Goal: Task Accomplishment & Management: Complete application form

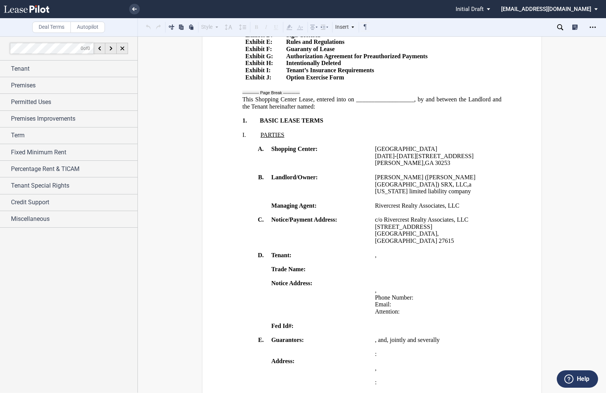
scroll to position [151, 0]
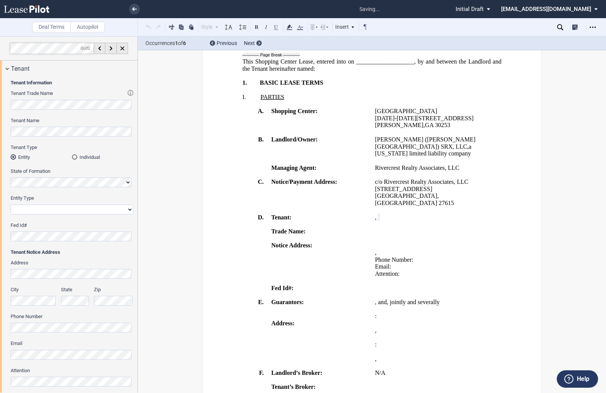
click at [37, 209] on select "Corporation Limited Liability Company General Partnership Limited Partnership O…" at bounding box center [72, 210] width 123 height 10
select select "limited liability company"
click at [11, 205] on select "Corporation Limited Liability Company General Partnership Limited Partnership O…" at bounding box center [72, 210] width 123 height 10
click at [376, 215] on span "," at bounding box center [376, 217] width 2 height 7
click at [376, 217] on span "﻿ ﻿ ," at bounding box center [376, 217] width 2 height 7
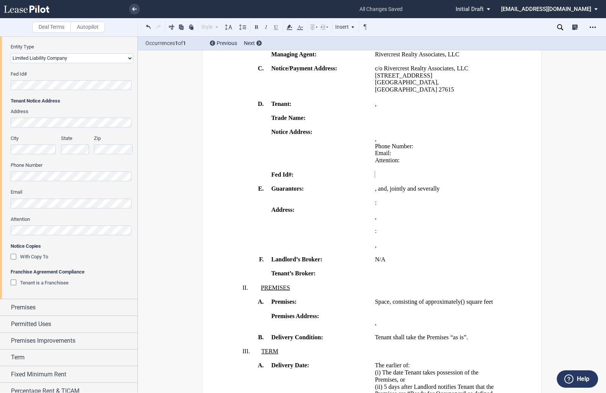
scroll to position [189, 0]
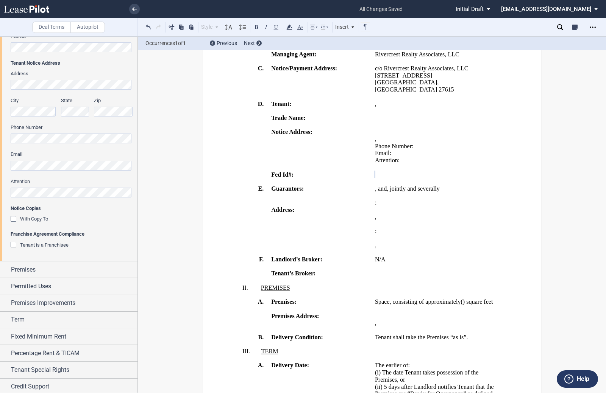
click at [13, 244] on div "Tenant is a Franchisee" at bounding box center [15, 246] width 8 height 8
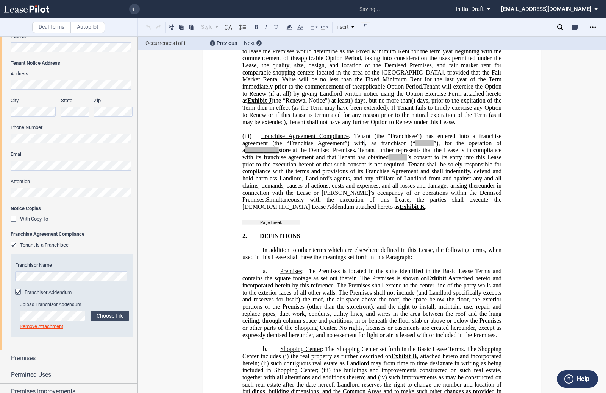
scroll to position [1452, 0]
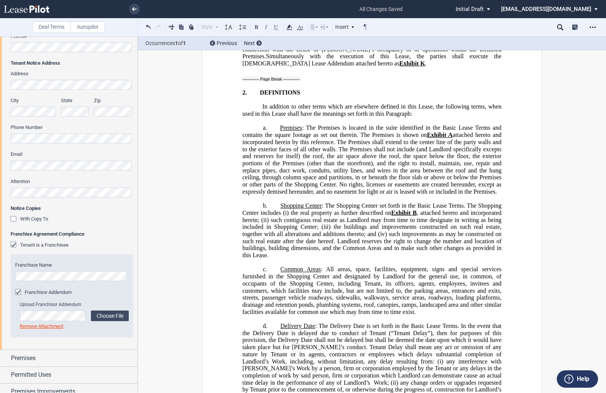
click at [257, 10] on span "___________" at bounding box center [262, 6] width 34 height 7
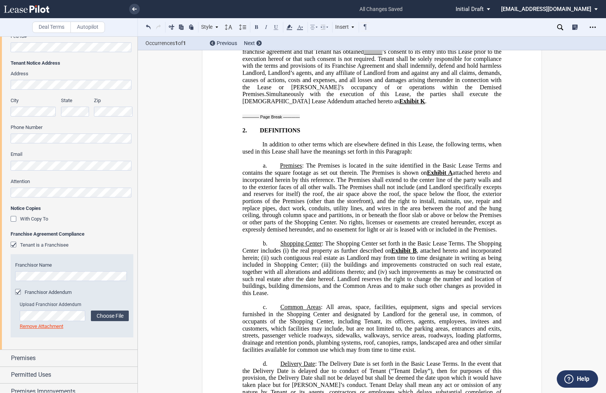
click at [399, 41] on span ", as franchisor (“" at bounding box center [376, 37] width 43 height 7
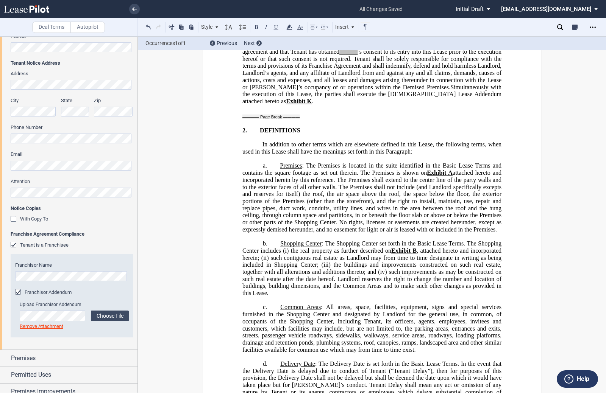
click at [357, 55] on span "______" at bounding box center [348, 51] width 18 height 7
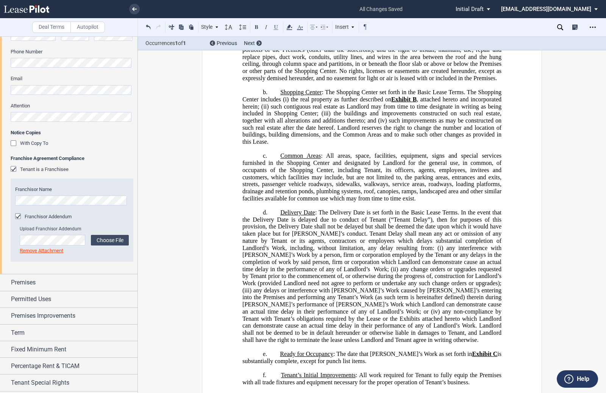
scroll to position [297, 0]
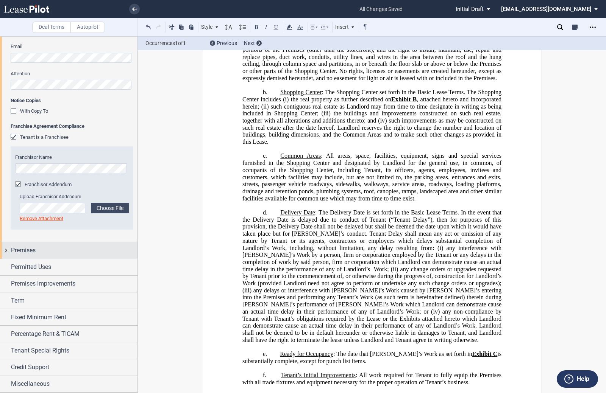
click at [8, 250] on div "Premises" at bounding box center [68, 250] width 137 height 16
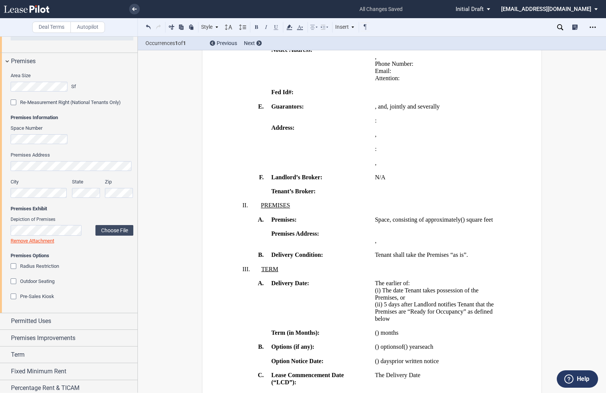
scroll to position [524, 0]
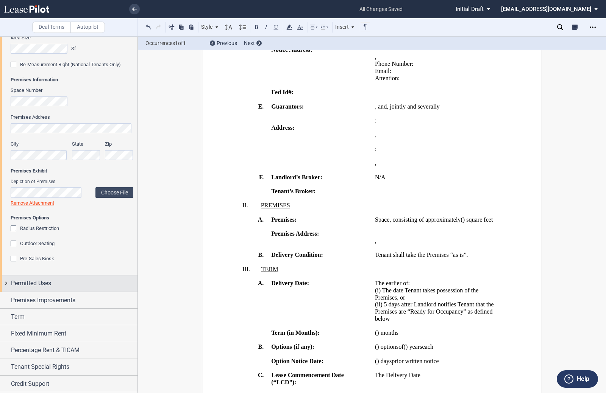
click at [8, 284] on div "Permitted Uses" at bounding box center [68, 284] width 137 height 16
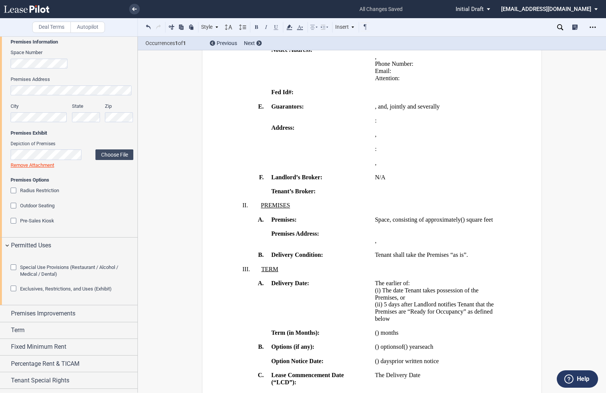
scroll to position [600, 0]
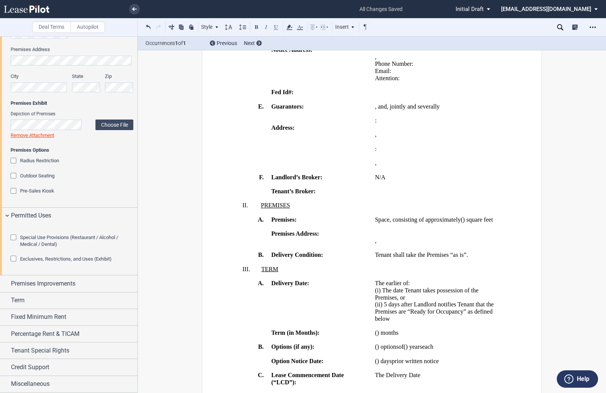
click at [14, 242] on div "Special Use Provisions (Restaurant / Alcohol / Medical / Dental)" at bounding box center [15, 239] width 8 height 8
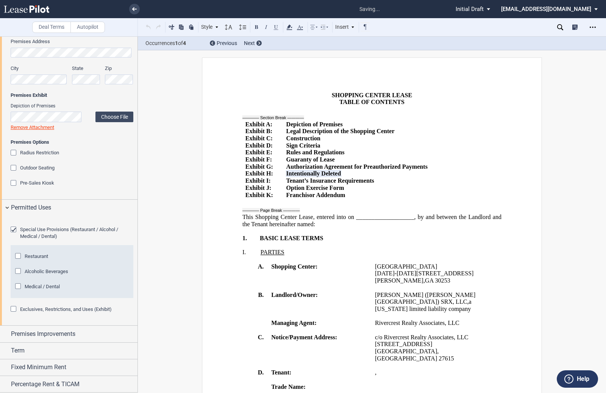
scroll to position [0, 0]
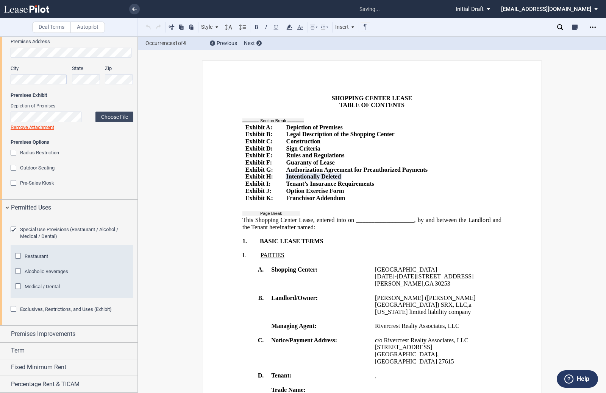
click at [19, 261] on div "Restaurant" at bounding box center [19, 257] width 8 height 8
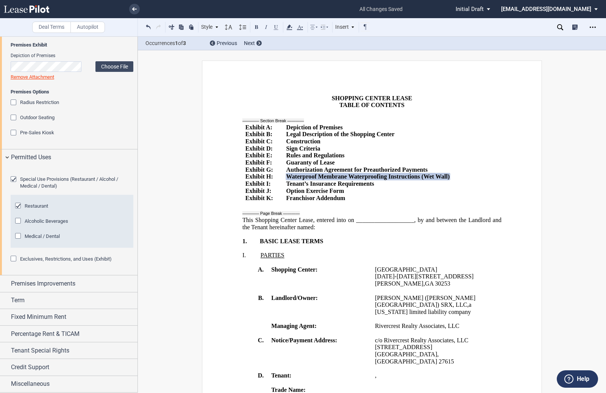
click at [14, 263] on div "Exclusives, Restrictions, and Uses (Exhibit)" at bounding box center [15, 260] width 8 height 8
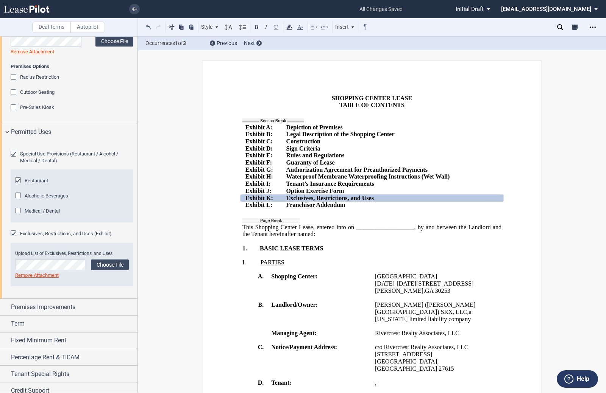
click at [13, 238] on div "Exclusives, Restrictions, and Uses (Exhibit)" at bounding box center [15, 235] width 8 height 8
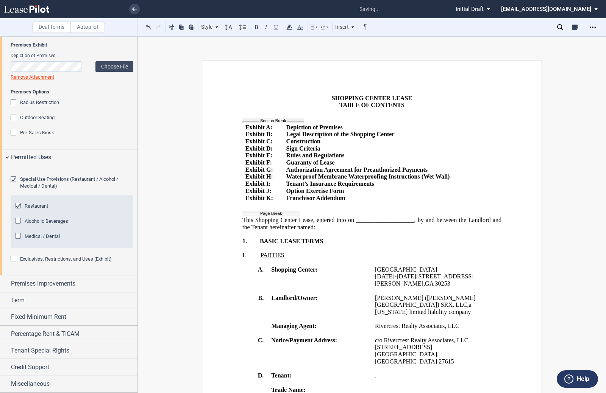
scroll to position [692, 0]
click at [7, 283] on div "Premises Improvements" at bounding box center [68, 284] width 137 height 16
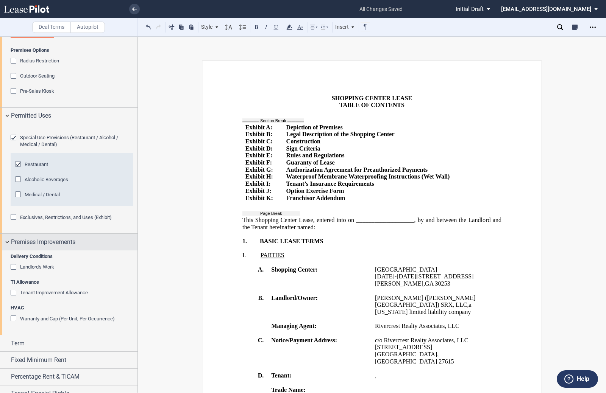
scroll to position [730, 0]
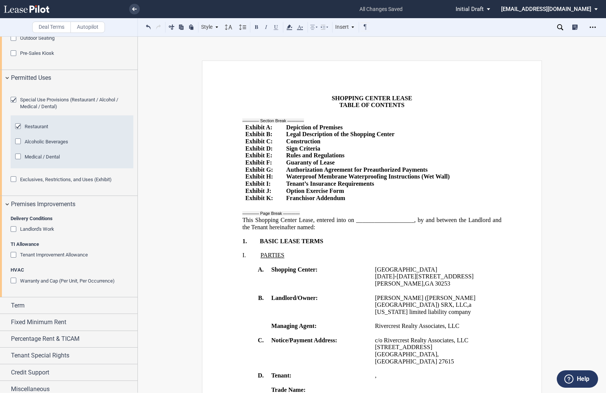
click at [17, 260] on div "Tenant Improvement Allowance" at bounding box center [15, 256] width 8 height 8
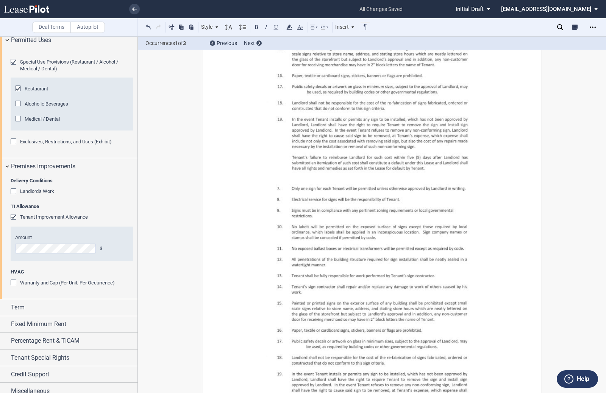
scroll to position [806, 0]
